Goal: Task Accomplishment & Management: Manage account settings

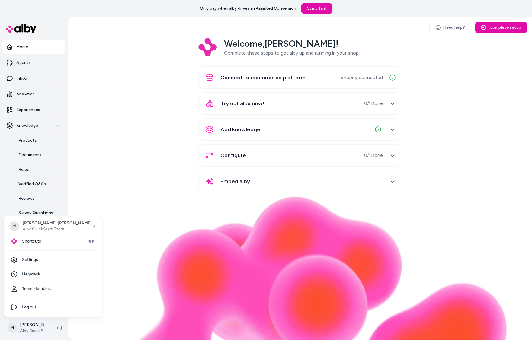
click at [27, 330] on html "Only pay when alby drives an Assisted Conversion Start Trial Home Agents Inbox …" at bounding box center [266, 170] width 532 height 340
click at [37, 264] on link "Settings" at bounding box center [52, 260] width 93 height 14
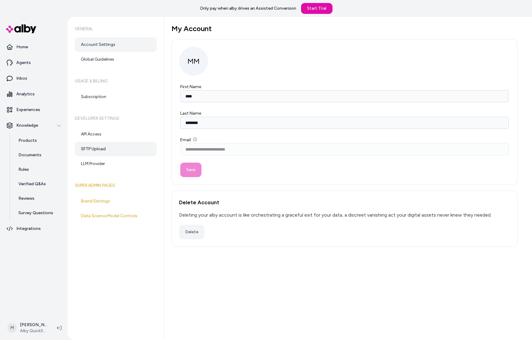
click at [111, 152] on link "SFTP Upload" at bounding box center [116, 149] width 82 height 14
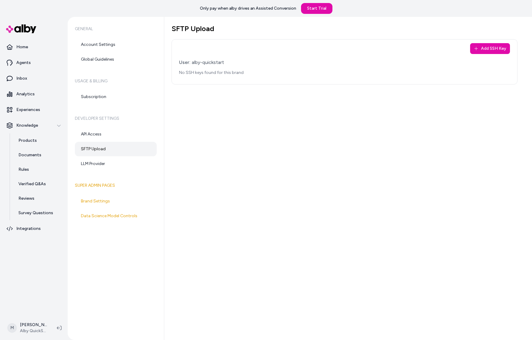
click at [185, 26] on h1 "SFTP Upload" at bounding box center [344, 28] width 346 height 9
click at [301, 224] on div "SFTP Upload Add SSH Key User: alby-quickstart No SSH keys found for this brand" at bounding box center [348, 178] width 368 height 323
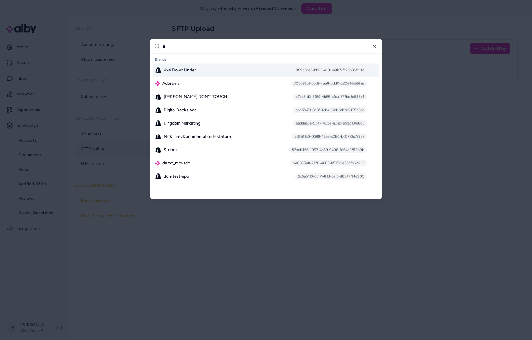
type input "***"
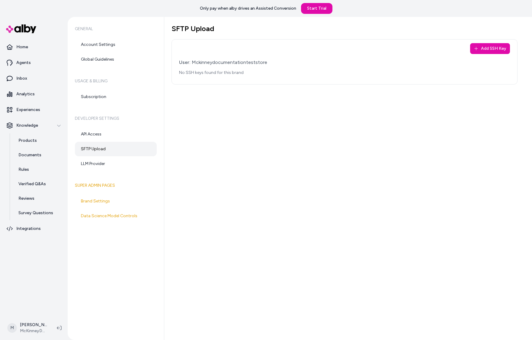
click at [281, 261] on div "SFTP Upload Add SSH Key User: Mckinneydocumentationteststore No SSH keys found …" at bounding box center [348, 178] width 368 height 323
click at [488, 50] on button "Add SSH Key" at bounding box center [490, 48] width 40 height 11
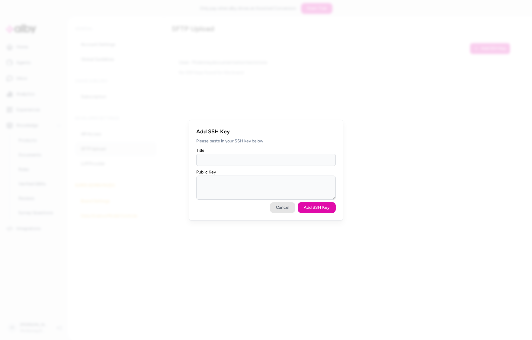
click at [284, 204] on button "Cancel" at bounding box center [282, 207] width 25 height 11
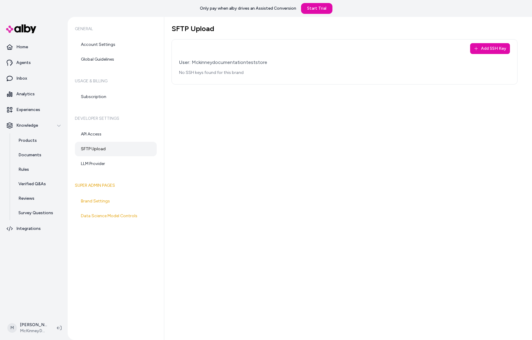
drag, startPoint x: 198, startPoint y: 30, endPoint x: 196, endPoint y: 34, distance: 4.6
click at [198, 30] on h1 "SFTP Upload" at bounding box center [344, 28] width 346 height 9
click at [197, 44] on div "Add SSH Key User: Mckinneydocumentationteststore No SSH keys found for this bra…" at bounding box center [344, 61] width 346 height 45
click at [161, 113] on div "General Account Settings Global Guidelines Usage & Billing Subscription Develop…" at bounding box center [116, 178] width 97 height 323
click at [423, 145] on div "SFTP Upload Add SSH Key User: Mckinneydocumentationteststore No SSH keys found …" at bounding box center [348, 178] width 368 height 323
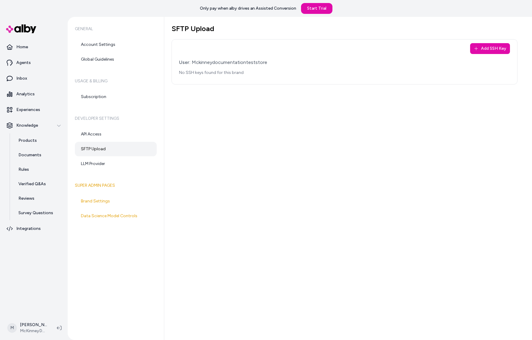
click at [263, 105] on div "SFTP Upload Add SSH Key User: Mckinneydocumentationteststore No SSH keys found …" at bounding box center [348, 178] width 368 height 323
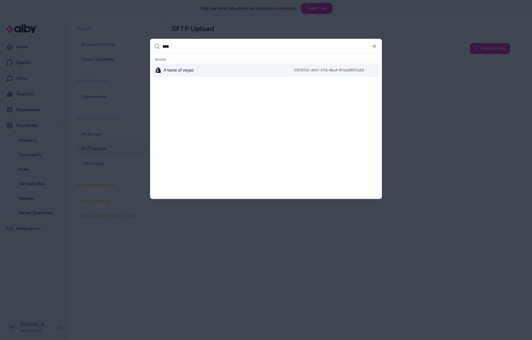
type input "*****"
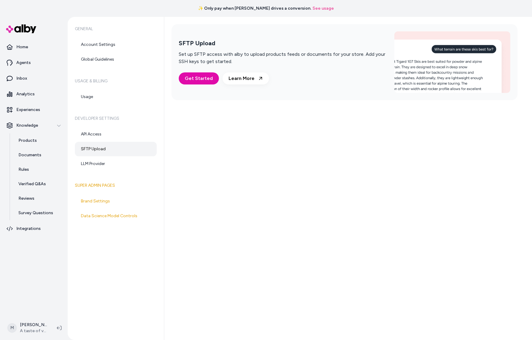
click at [230, 200] on div "SFTP Upload Set up SFTP access with alby to upload products feeds or documents …" at bounding box center [348, 178] width 368 height 323
click at [413, 193] on div "SFTP Upload Set up SFTP access with alby to upload products feeds or documents …" at bounding box center [348, 178] width 368 height 323
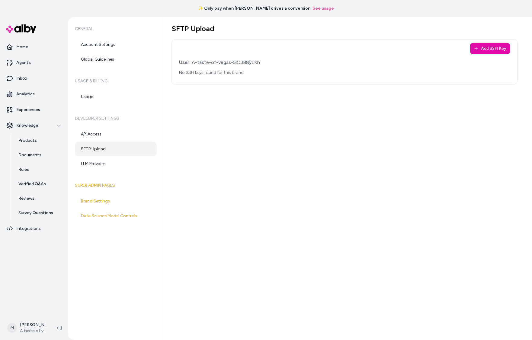
click at [289, 182] on div "SFTP Upload Add SSH Key User: A-taste-of-vegas-5lC3B8yLKh No SSH keys found for…" at bounding box center [348, 178] width 368 height 323
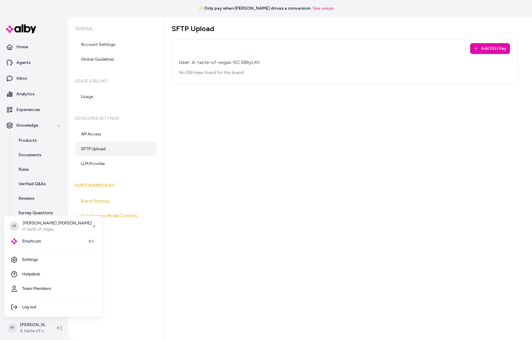
click at [24, 328] on html "✨ Only pay when alby drives a conversion. See usage Home Agents Inbox Analytics…" at bounding box center [266, 170] width 532 height 340
click at [254, 232] on html "✨ Only pay when alby drives a conversion. See usage Home Agents Inbox Analytics…" at bounding box center [266, 170] width 532 height 340
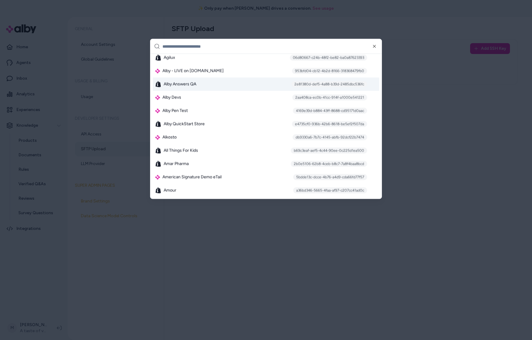
scroll to position [392, 0]
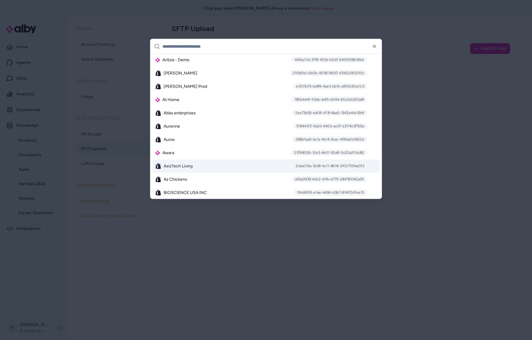
click at [226, 167] on div "AxisTech Living 2c6a033a-3b38-4c11-8618-2f027594a053" at bounding box center [266, 166] width 226 height 13
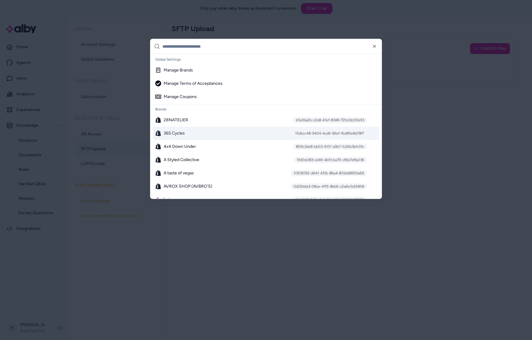
scroll to position [392, 0]
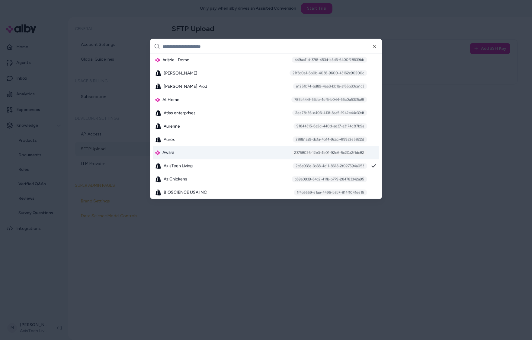
click at [233, 149] on div "Awara 23768026-12e3-4b01-92d6-5c20a2f1dc82" at bounding box center [266, 152] width 226 height 13
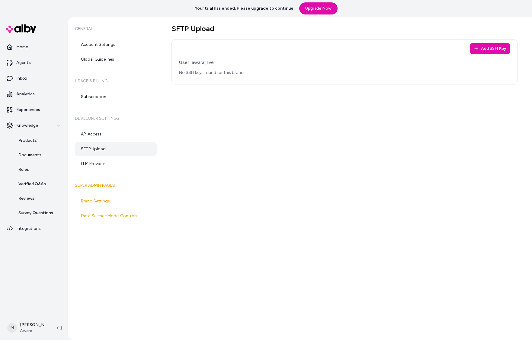
click at [242, 148] on div "SFTP Upload Add SSH Key User: awara_live No SSH keys found for this brand" at bounding box center [348, 178] width 368 height 323
click at [255, 154] on div "SFTP Upload Add SSH Key User: awara_live No SSH keys found for this brand" at bounding box center [348, 178] width 368 height 323
click at [247, 159] on div "SFTP Upload Add SSH Key User: awara_live No SSH keys found for this brand" at bounding box center [348, 178] width 368 height 323
click at [247, 160] on div "SFTP Upload Add SSH Key User: awara_live No SSH keys found for this brand" at bounding box center [348, 178] width 368 height 323
click at [101, 153] on link "SFTP Upload" at bounding box center [116, 149] width 82 height 14
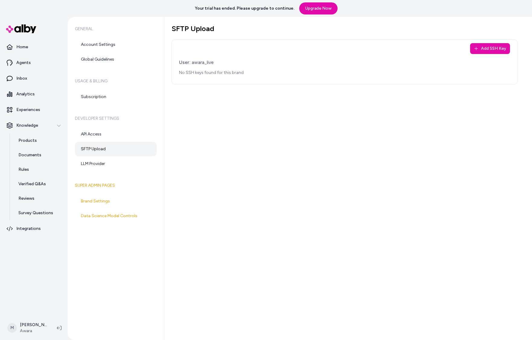
drag, startPoint x: 100, startPoint y: 152, endPoint x: 97, endPoint y: 152, distance: 3.7
click at [100, 152] on link "SFTP Upload" at bounding box center [116, 149] width 82 height 14
click at [95, 148] on link "SFTP Upload" at bounding box center [116, 149] width 82 height 14
click at [251, 146] on div "SFTP Upload Add SSH Key User: awara_live No SSH keys found for this brand" at bounding box center [348, 178] width 368 height 323
click at [181, 298] on div "SFTP Upload Add SSH Key User: awara_live No SSH keys found for this brand" at bounding box center [348, 178] width 368 height 323
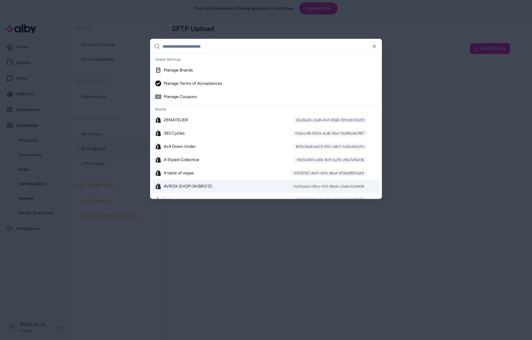
click at [245, 285] on div at bounding box center [266, 170] width 532 height 340
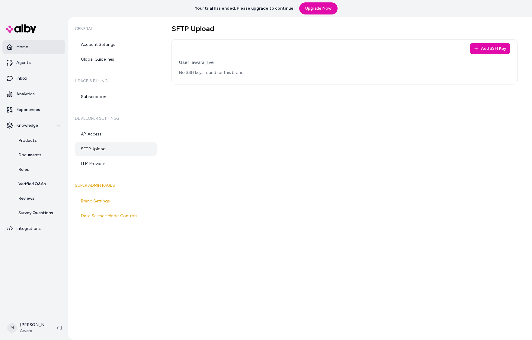
click at [52, 49] on link "Home" at bounding box center [33, 47] width 63 height 14
